Goal: Connect with others: Connect with others

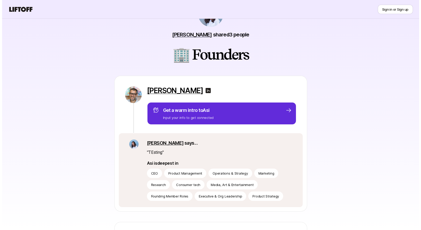
scroll to position [33, 0]
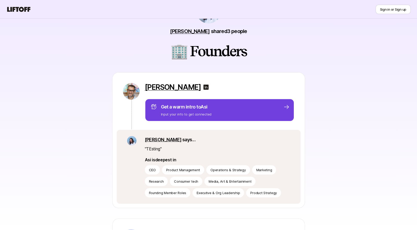
click at [213, 109] on div "Get a warm intro to Asi Input your info to get connected" at bounding box center [219, 110] width 139 height 14
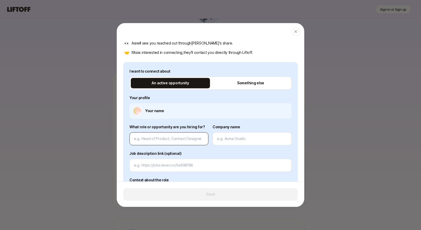
scroll to position [45, 0]
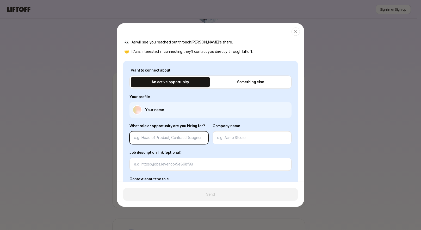
click at [166, 138] on input at bounding box center [169, 138] width 70 height 6
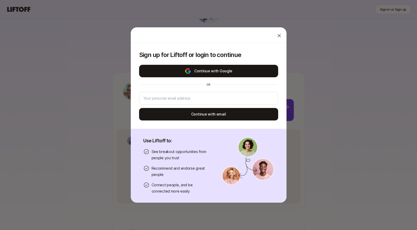
click at [206, 70] on button "Continue with Google" at bounding box center [208, 71] width 139 height 12
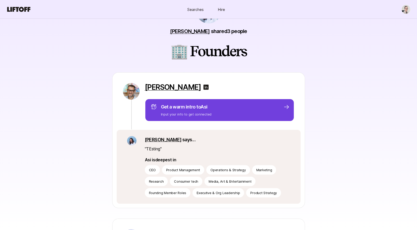
click at [203, 116] on p "Input your info to get connected" at bounding box center [186, 114] width 51 height 5
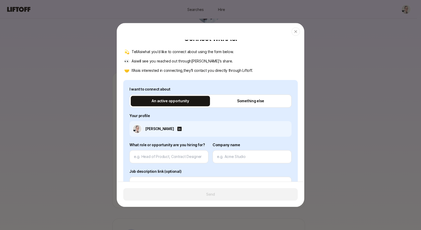
scroll to position [28, 0]
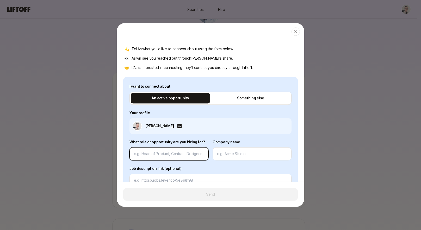
click at [165, 156] on input at bounding box center [169, 154] width 70 height 6
type textarea "x"
type input "H"
type textarea "x"
type input "He"
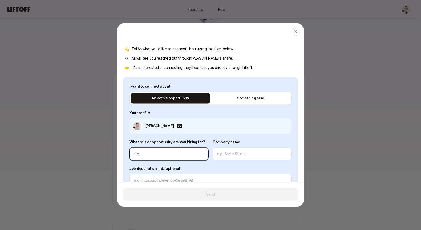
type textarea "x"
type input "Hea"
type textarea "x"
type input "Head"
type textarea "x"
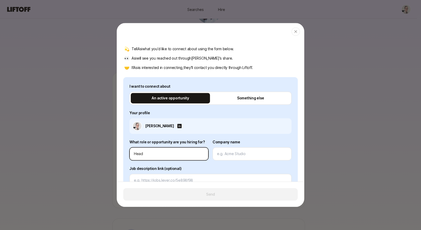
type input "Head"
type textarea "x"
type input "Head o"
type textarea "x"
type input "Head of"
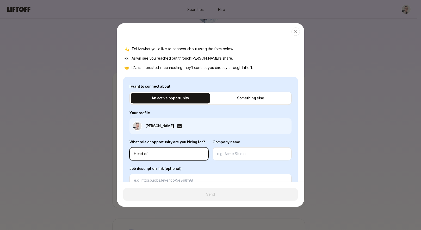
type textarea "x"
type input "Head of"
type textarea "x"
type input "Head of D"
type textarea "x"
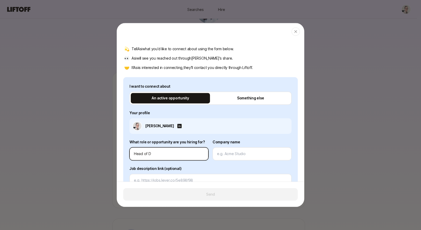
type input "Head of De"
type textarea "x"
type input "Head of Des"
type textarea "x"
type input "Head of Desi"
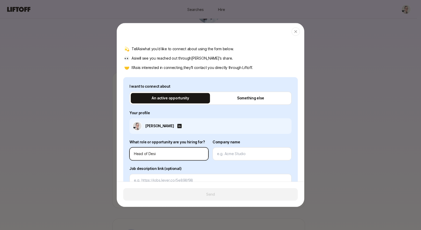
type textarea "x"
type input "Head of Desig"
type textarea "x"
type input "Head of Design"
type textarea "x"
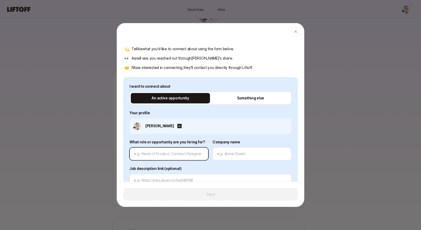
type textarea "x"
type input "H"
type textarea "x"
type input "He"
type textarea "x"
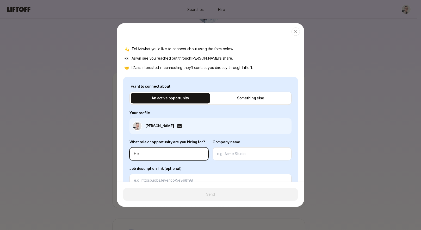
type input "Hea"
type textarea "x"
type input "Head"
type textarea "x"
type input "Head"
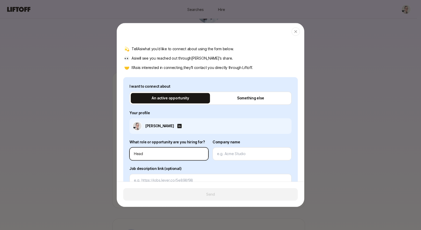
type textarea "x"
type input "F"
type textarea "x"
type input "Fr"
type textarea "x"
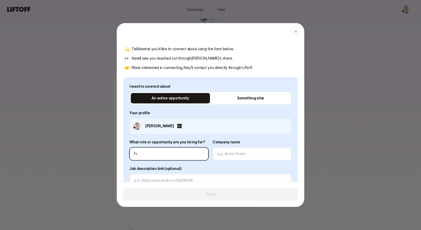
type input "Fre"
type textarea "x"
type input "Free"
type textarea "x"
type input "[PERSON_NAME]"
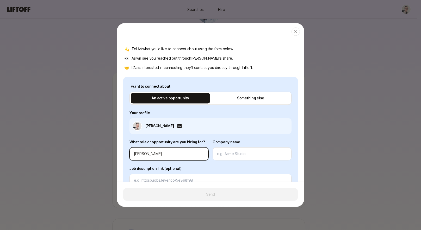
type textarea "x"
type input "Freela"
type textarea "x"
type input "Freelan"
type textarea "x"
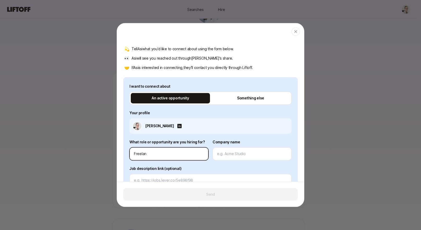
type input "Freelanc"
type textarea "x"
type input "Freelance"
type textarea "x"
type input "Freelance"
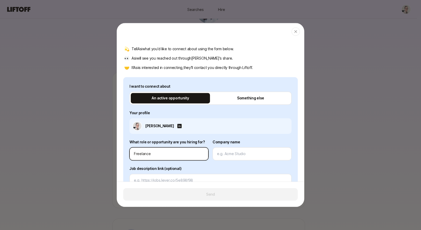
type textarea "x"
type input "Freelance P"
type textarea "x"
type input "Freelance Pr"
type textarea "x"
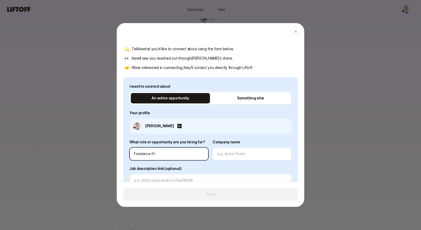
type input "Freelance Pro"
type textarea "x"
type input "Freelance Prod"
type textarea "x"
type input "Freelance Produ"
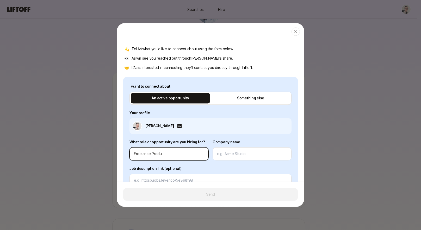
type textarea "x"
type input "Freelance Produc"
type textarea "x"
type input "Freelance Product"
type textarea "x"
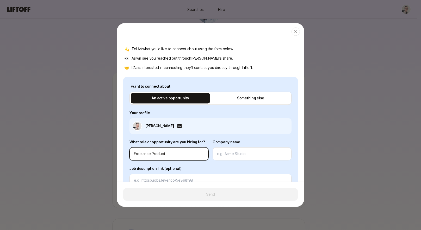
type input "Freelance Product"
type textarea "x"
type input "Freelance Product D"
type textarea "x"
type input "Freelance Product De"
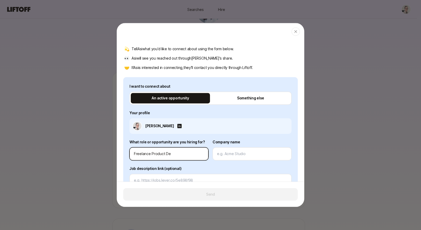
type textarea "x"
type input "Freelance Product Des"
type textarea "x"
type input "Freelance Product Desi"
type textarea "x"
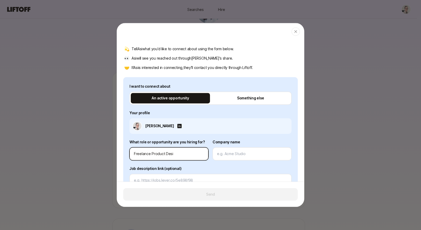
type input "Freelance Product Desig"
type textarea "x"
type input "Freelance Product Design"
type textarea "x"
type input "Freelance Product Designe"
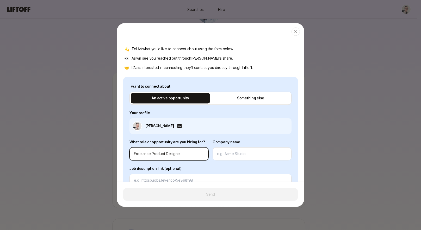
type textarea "x"
type input "Freelance Product Designer"
type textarea "x"
type input "G"
type textarea "x"
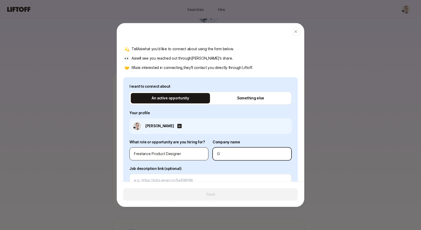
type input "Gr"
type textarea "x"
type input "Gra"
type textarea "x"
type input "Grav"
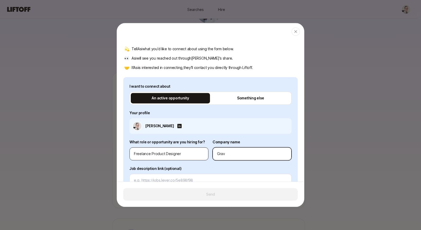
type textarea "x"
type input "Grave"
type textarea "x"
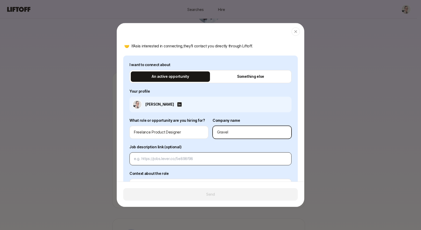
scroll to position [50, 0]
type input "Gravel"
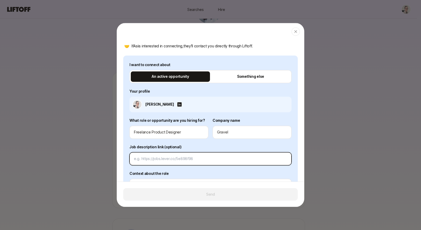
click at [163, 160] on input at bounding box center [210, 159] width 153 height 6
type textarea "x"
type input "w"
type textarea "x"
type input "ww"
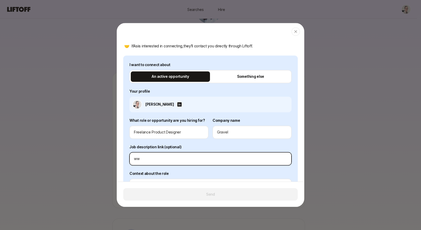
type textarea "x"
type input "www"
type textarea "x"
type input "www."
type textarea "x"
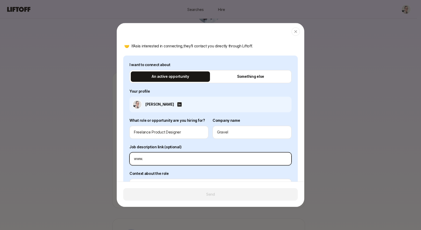
type input "www.l"
type textarea "x"
type input "[DOMAIN_NAME]"
type textarea "x"
type input "www.lin"
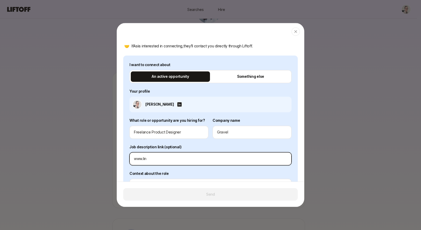
type textarea "x"
type input "[DOMAIN_NAME]"
type textarea "x"
type input "www.[PERSON_NAME]"
type textarea "x"
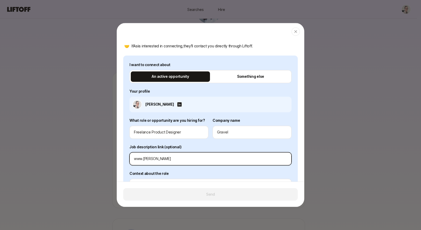
type input "www.linked"
type textarea "x"
type input "www.linkedi"
type textarea "x"
type input "www.linkedin"
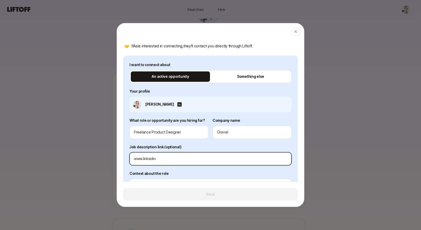
type textarea "x"
type input "www.linkedin."
type textarea "x"
type input "w"
type textarea "x"
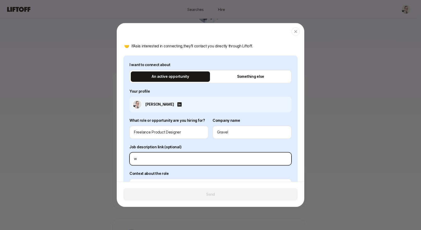
type input "ww"
type textarea "x"
type input "www"
type textarea "x"
type input "www."
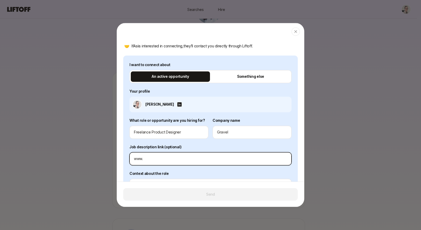
type textarea "x"
type input "www.g"
type textarea "x"
type input "[DOMAIN_NAME]"
type textarea "x"
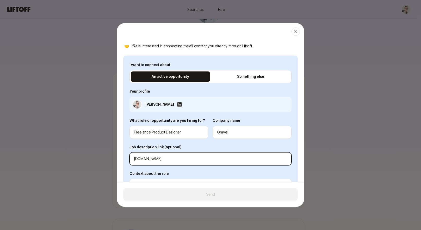
type input "www.gra"
type textarea "x"
type input "www.grav"
type textarea "x"
type input "www.grave"
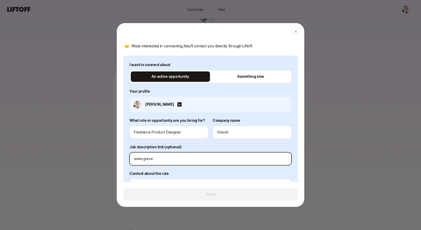
type textarea "x"
type input "www.gravel"
type textarea "x"
type input "www.gravel.c"
type textarea "x"
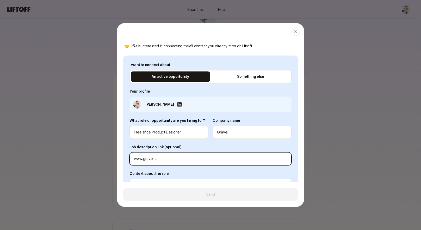
type input "[DOMAIN_NAME]"
type textarea "x"
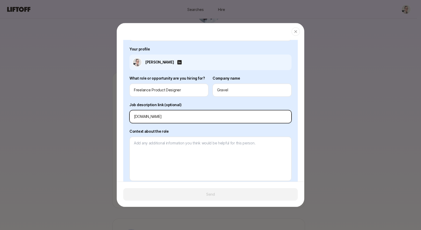
scroll to position [118, 0]
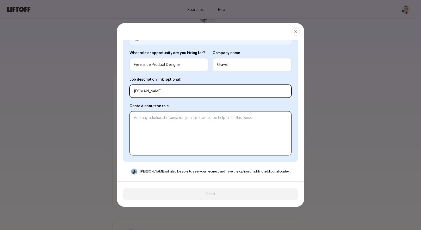
type input "[DOMAIN_NAME]"
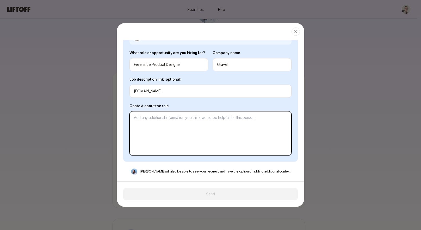
click at [174, 119] on textarea at bounding box center [210, 133] width 162 height 44
type textarea "x"
type textarea "H"
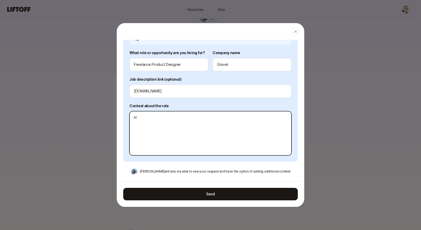
type textarea "x"
type textarea "He"
type textarea "x"
type textarea "Hey"
type textarea "x"
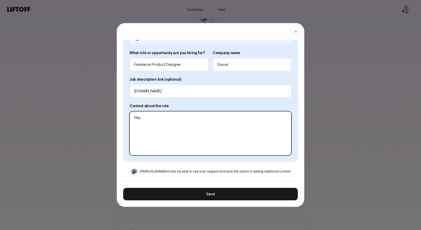
type textarea "Hey"
type textarea "x"
type textarea "Hey S"
type textarea "x"
type textarea "Hey Sa"
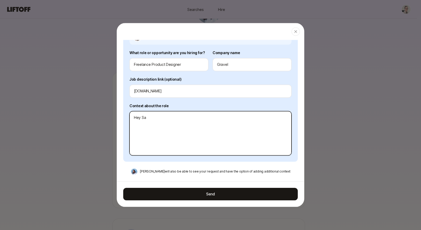
type textarea "x"
type textarea "Hey [PERSON_NAME]"
type textarea "x"
type textarea "Hey [PERSON_NAME],"
type textarea "x"
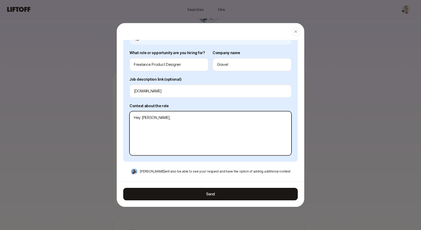
type textarea "Hey [PERSON_NAME],"
type textarea "x"
type textarea "Hey [PERSON_NAME], I"
type textarea "x"
type textarea "Hey [PERSON_NAME], Iț"
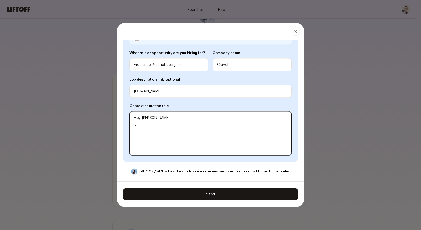
type textarea "x"
type textarea "Hey [PERSON_NAME], Ițm"
type textarea "x"
type textarea "Hey [PERSON_NAME], Ițm"
type textarea "x"
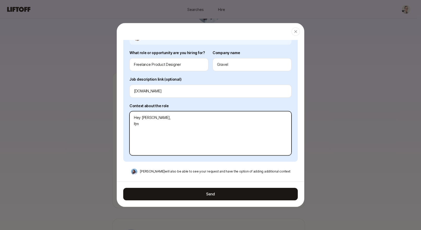
type textarea "Hey [PERSON_NAME], Ițm"
type textarea "x"
type textarea "Hey [PERSON_NAME], Iț"
type textarea "x"
type textarea "Hey [PERSON_NAME], I"
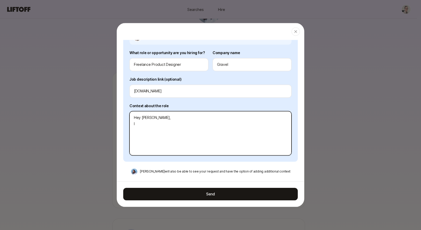
type textarea "x"
type textarea "Hey [PERSON_NAME],"
type textarea "x"
type textarea "Hey [PERSON_NAME], W"
type textarea "x"
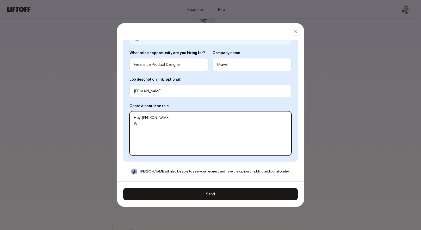
type textarea "Hey [PERSON_NAME], We"
type textarea "x"
type textarea "Hey [PERSON_NAME], Weț"
type textarea "x"
type textarea "Hey [PERSON_NAME], Wețr"
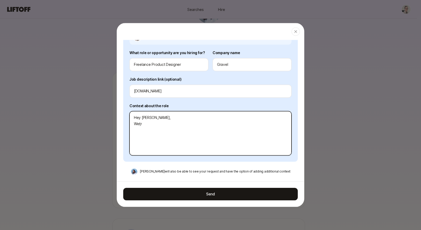
type textarea "x"
type textarea "Hey [PERSON_NAME], Wețre"
drag, startPoint x: 134, startPoint y: 123, endPoint x: 127, endPoint y: 108, distance: 16.9
click at [128, 109] on div "I want to connect about An active opportunity Something else Your profile [PERS…" at bounding box center [210, 75] width 174 height 174
click at [231, 118] on textarea "We're looking for some design support at Gravel and" at bounding box center [210, 133] width 162 height 44
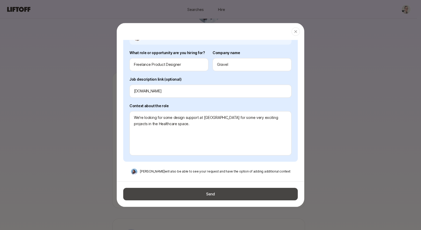
click at [229, 194] on button "Send" at bounding box center [210, 194] width 174 height 12
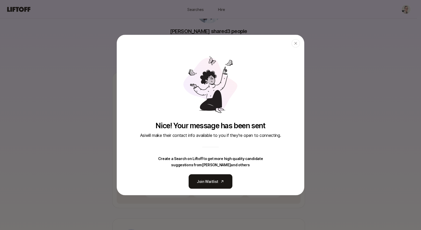
scroll to position [0, 0]
